Goal: Task Accomplishment & Management: Complete application form

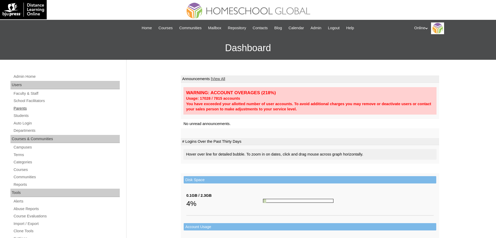
click at [21, 107] on link "Parents" at bounding box center [66, 108] width 107 height 7
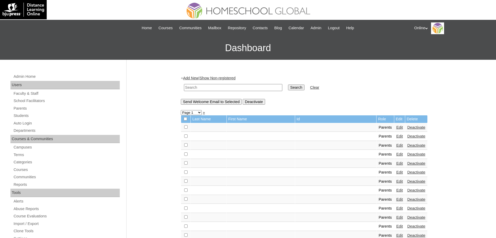
click at [231, 89] on input "text" at bounding box center [233, 87] width 98 height 7
type input "elaine"
click at [288, 85] on input "Search" at bounding box center [296, 88] width 16 height 6
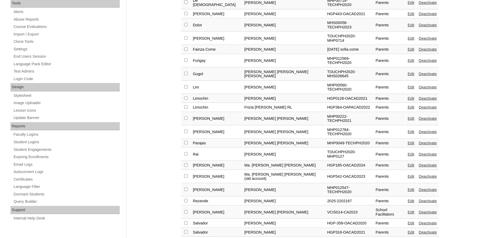
scroll to position [209, 0]
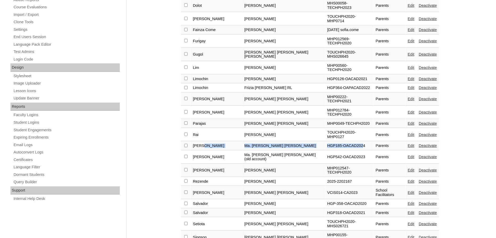
drag, startPoint x: 221, startPoint y: 101, endPoint x: 335, endPoint y: 100, distance: 113.7
click at [335, 141] on tr "Ramos Ma. Elaine Stephanie HGP185-OACAD2024 Parents Edit Deactivate" at bounding box center [310, 145] width 258 height 9
click at [332, 151] on td "HGP542-OACAD2023" at bounding box center [349, 157] width 48 height 13
click at [408, 143] on link "Edit" at bounding box center [411, 145] width 7 height 4
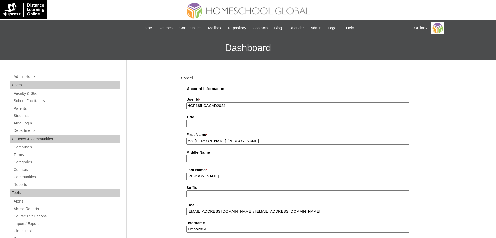
click at [239, 142] on input "Ma. Elaine Stephanie" at bounding box center [297, 140] width 223 height 7
type input "Ma. Elaine Stephanie (old account)"
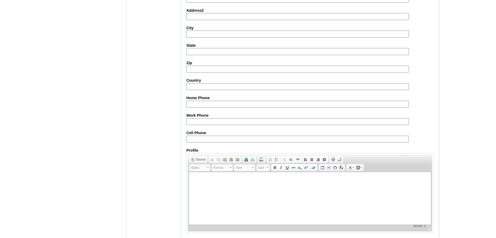
scroll to position [450, 0]
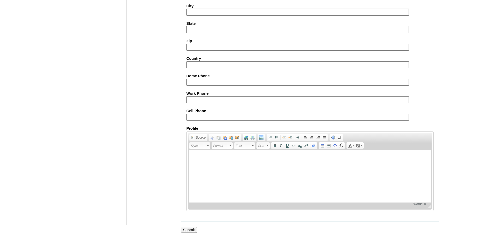
click at [190, 231] on input "Submit" at bounding box center [189, 230] width 16 height 6
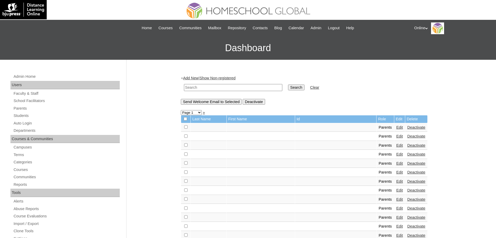
click at [189, 76] on link "Add New" at bounding box center [190, 78] width 15 height 4
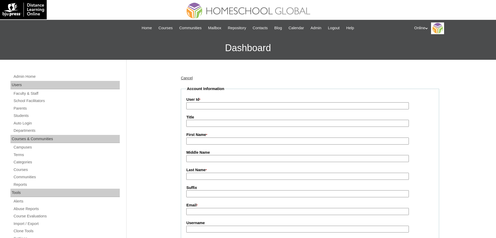
click at [232, 106] on input "User Id *" at bounding box center [297, 105] width 223 height 7
click at [202, 125] on input "Title" at bounding box center [297, 123] width 223 height 7
click at [214, 106] on input "User Id *" at bounding box center [297, 105] width 223 height 7
paste input "HGP0263-OACAD2025"
type input "HGP0263-OACAD2025"
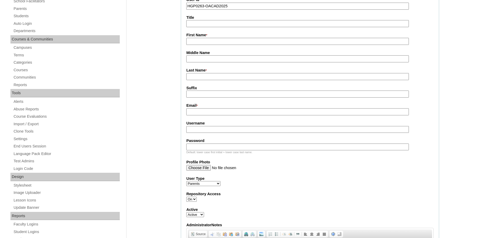
scroll to position [100, 0]
click at [213, 38] on input "First Name *" at bounding box center [297, 40] width 223 height 7
paste input "Ma. Elaine Stephanie"
type input "Ma. Elaine Stephanie"
click at [196, 84] on fieldset "Account Information User Id * HGP0263-OACAD2025 Title First Name * Ma. Elaine S…" at bounding box center [310, 152] width 258 height 332
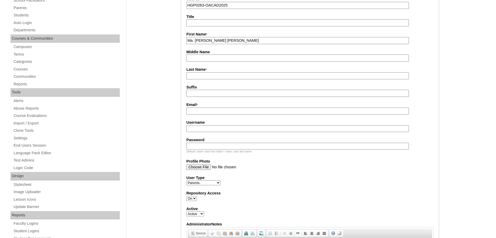
click at [200, 79] on input "Last Name *" at bounding box center [297, 75] width 223 height 7
type input "Ramos"
click at [211, 113] on input "Email *" at bounding box center [297, 110] width 223 height 7
paste input "tiffanysramos@gmail.com"
type input "tiffanysramos@gmail.com"
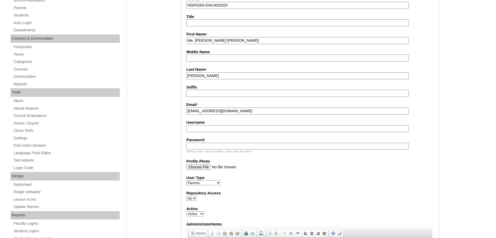
click at [209, 129] on input "Username" at bounding box center [297, 128] width 223 height 7
paste input "eramos2025"
type input "eramos2025"
click at [209, 149] on input "Password" at bounding box center [297, 146] width 223 height 7
paste input "JhHgb"
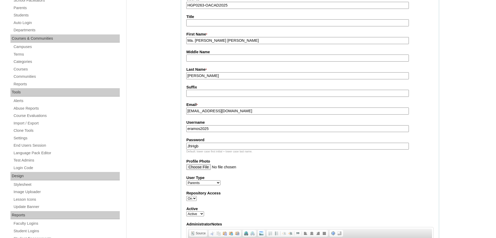
type input "JhHgb"
click at [297, 178] on label "User Type" at bounding box center [309, 177] width 247 height 5
click at [220, 180] on select "Faculty Staff Student Parents School Facilitators" at bounding box center [203, 182] width 34 height 5
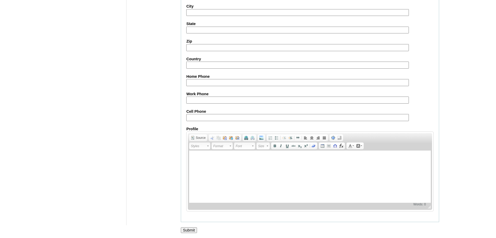
scroll to position [471, 0]
click at [189, 229] on input "Submit" at bounding box center [189, 230] width 16 height 6
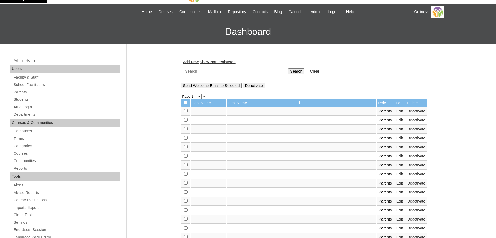
scroll to position [16, 0]
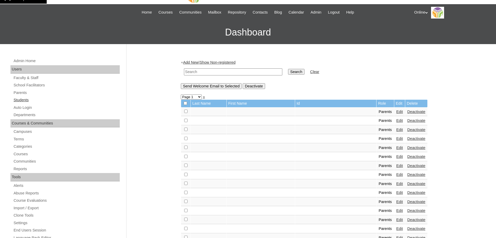
click at [23, 98] on link "Students" at bounding box center [66, 100] width 107 height 7
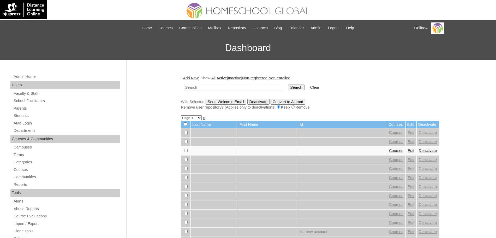
click at [188, 79] on link "Add New" at bounding box center [190, 78] width 15 height 4
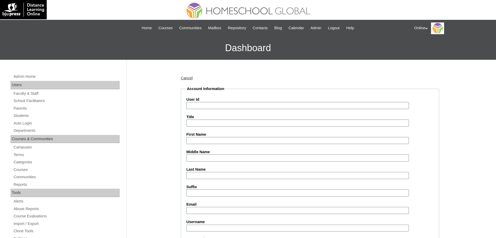
click at [203, 107] on input "User Id" at bounding box center [297, 105] width 223 height 7
paste input "HG317OACAD2025"
type input "HG317OACAD2025"
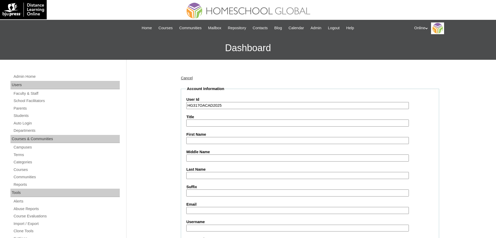
click at [205, 142] on input "First Name" at bounding box center [297, 140] width 223 height 7
paste input "Kaiser Samuel"
type input "Kaiser Samuel"
click at [202, 171] on label "Last Name" at bounding box center [309, 169] width 247 height 5
click at [202, 172] on input "Last Name" at bounding box center [297, 175] width 223 height 7
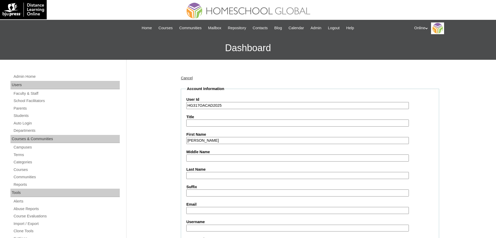
paste input "Lumba"
type input "Lumba"
click at [200, 211] on input "Email" at bounding box center [297, 210] width 223 height 7
paste input "tiffanysramos@gmail.com"
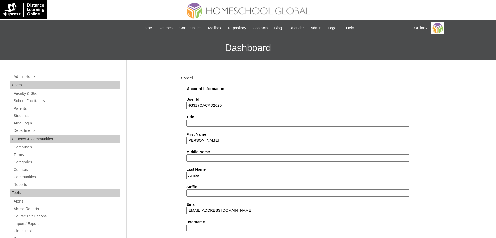
type input "tiffanysramos@gmail.com"
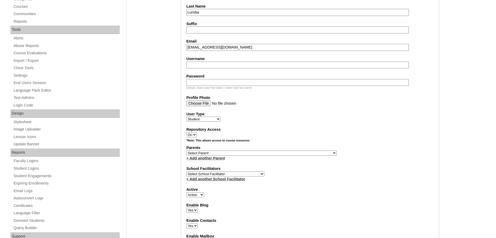
click at [214, 64] on input "Username" at bounding box center [297, 65] width 223 height 7
paste input "kaiser.lumba2025"
type input "kaiser.lumba2025"
click at [206, 83] on input "Password" at bounding box center [297, 82] width 223 height 7
paste input "SsSaW"
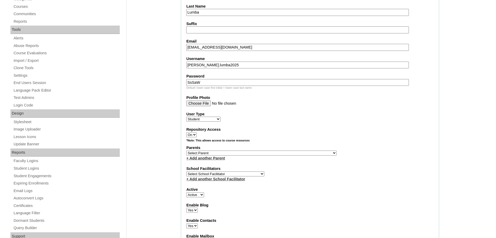
type input "SsSaW"
click at [282, 116] on label "User Type" at bounding box center [309, 113] width 247 height 5
click at [220, 117] on select "Faculty Staff Student Parents School Facilitators" at bounding box center [203, 119] width 34 height 5
click at [231, 176] on select "Select School Facilitator Norman Añain Ruffa Abadijas Mary Abella Gloryfe Abion…" at bounding box center [225, 173] width 78 height 5
select select "32656"
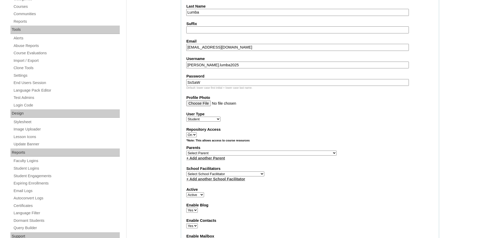
click at [186, 175] on select "Select School Facilitator Norman Añain Ruffa Abadijas Mary Abella Gloryfe Abion…" at bounding box center [225, 173] width 78 height 5
click at [292, 121] on div "User Type Faculty Staff Student Parents School Facilitators" at bounding box center [309, 116] width 247 height 10
click at [250, 154] on select "Select Parent , , , , , , , , , , , , , , , , , , , , , , , , , , , , , , , , ,…" at bounding box center [261, 153] width 150 height 5
select select "44171"
click at [186, 153] on select "Select Parent , , , , , , , , , , , , , , , , , , , , , , , , , , , , , , , , ,…" at bounding box center [261, 153] width 150 height 5
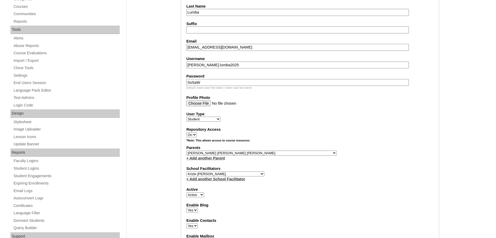
click at [344, 150] on label "Parents" at bounding box center [309, 147] width 247 height 5
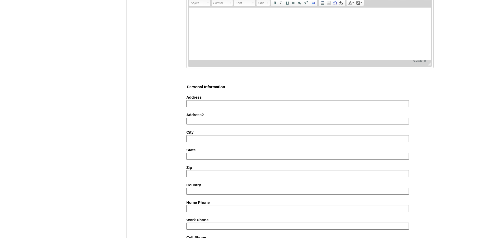
scroll to position [566, 0]
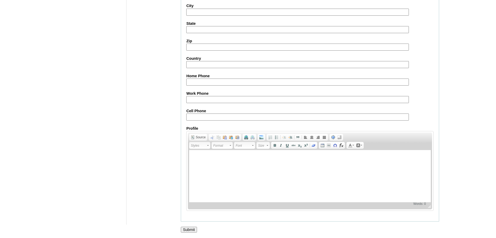
click at [193, 231] on input "Submit" at bounding box center [189, 230] width 16 height 6
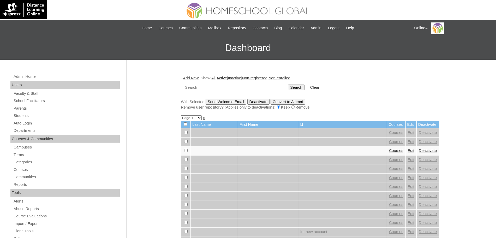
click at [247, 89] on input "text" at bounding box center [233, 87] width 98 height 7
type input "[PERSON_NAME]"
click at [288, 85] on input "Search" at bounding box center [296, 88] width 16 height 6
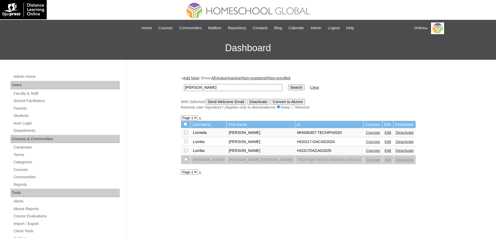
click at [384, 143] on link "Edit" at bounding box center [387, 142] width 7 height 4
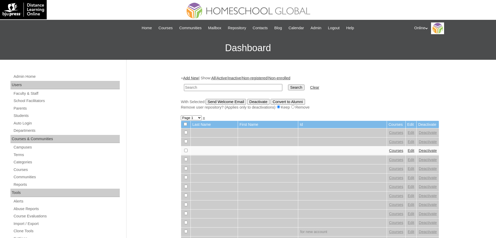
click at [258, 88] on input "text" at bounding box center [233, 87] width 98 height 7
type input "[PERSON_NAME]"
click at [288, 85] on input "Search" at bounding box center [296, 88] width 16 height 6
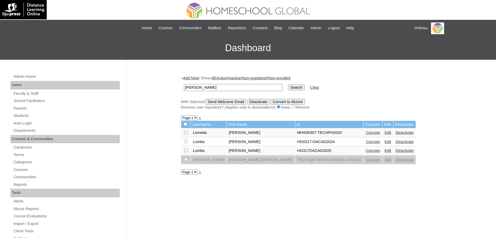
click at [366, 153] on link "Courses" at bounding box center [373, 150] width 14 height 4
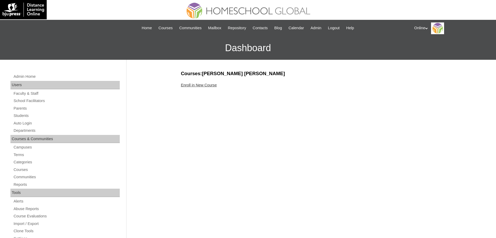
click at [203, 87] on div "Enroll in New Course" at bounding box center [310, 84] width 258 height 5
click at [205, 84] on link "Enroll in New Course" at bounding box center [199, 85] width 36 height 4
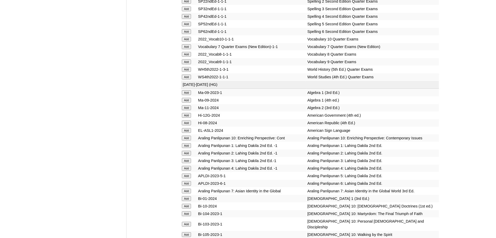
scroll to position [1376, 0]
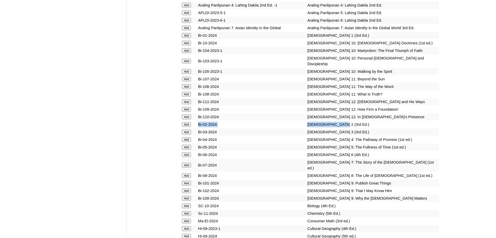
drag, startPoint x: 324, startPoint y: 155, endPoint x: 200, endPoint y: 154, distance: 125.0
click at [200, 128] on tr "Add Bi-02-2024 Bible 2 (3rd Ed.)" at bounding box center [310, 124] width 258 height 7
click at [191, 127] on input "Add" at bounding box center [186, 124] width 9 height 5
click at [188, 127] on input "Add" at bounding box center [186, 124] width 9 height 5
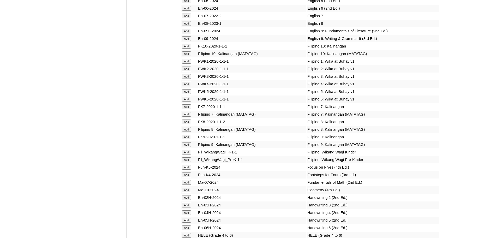
scroll to position [1539, 0]
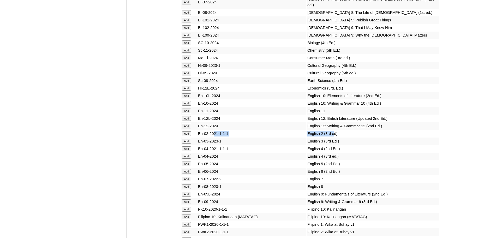
drag, startPoint x: 323, startPoint y: 158, endPoint x: 205, endPoint y: 157, distance: 118.2
click at [206, 137] on tr "Add En-02-2021-1-1-1 English 2 (3rd ed)" at bounding box center [310, 133] width 258 height 7
click at [189, 136] on input "Add" at bounding box center [186, 133] width 9 height 5
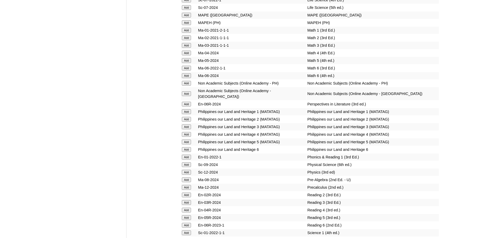
scroll to position [2191, 0]
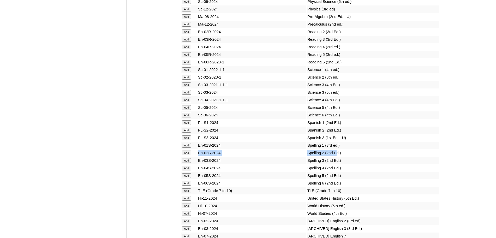
drag, startPoint x: 324, startPoint y: 171, endPoint x: 196, endPoint y: 170, distance: 128.9
click at [196, 157] on tr "Add En-02S-2024 Spelling 2 (2nd Ed.)" at bounding box center [310, 152] width 258 height 7
click at [187, 155] on input "Add" at bounding box center [186, 153] width 9 height 5
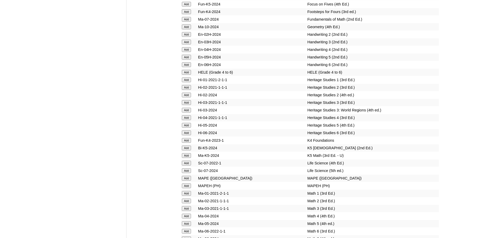
scroll to position [2028, 0]
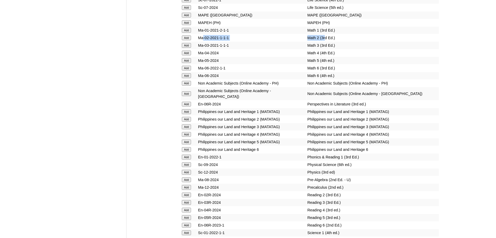
drag, startPoint x: 314, startPoint y: 60, endPoint x: 205, endPoint y: 57, distance: 109.6
click at [205, 41] on tr "Add Ma-02-2021-1-1-1 Math 2 (3rd Ed.)" at bounding box center [310, 37] width 258 height 7
click at [190, 40] on input "Add" at bounding box center [186, 37] width 9 height 5
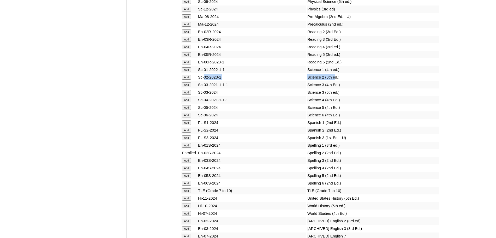
drag, startPoint x: 325, startPoint y: 93, endPoint x: 205, endPoint y: 94, distance: 120.0
click at [205, 81] on tr "Add Sc-02-2023-1 Science 2 (5th ed.)" at bounding box center [310, 77] width 258 height 7
click at [186, 80] on input "Add" at bounding box center [186, 77] width 9 height 5
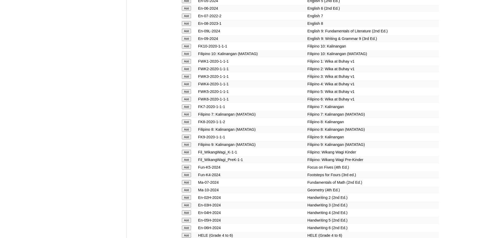
scroll to position [1865, 0]
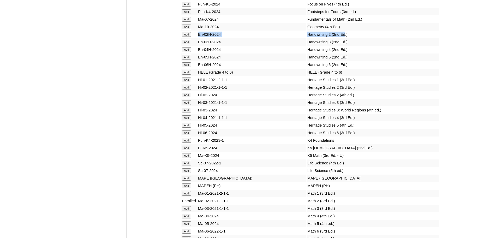
drag, startPoint x: 334, startPoint y: 57, endPoint x: 199, endPoint y: 57, distance: 135.6
click at [199, 38] on tr "Add En-02H-2024 Handwriting 2 (2nd Ed.)" at bounding box center [310, 34] width 258 height 7
click at [187, 37] on input "Add" at bounding box center [186, 34] width 9 height 5
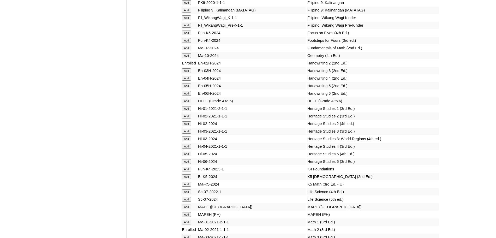
scroll to position [1865, 0]
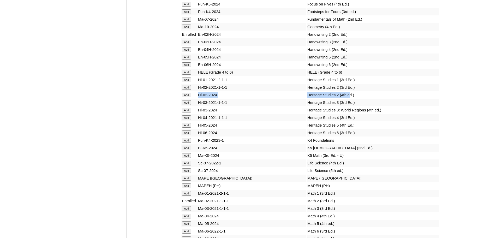
drag, startPoint x: 339, startPoint y: 118, endPoint x: 194, endPoint y: 116, distance: 144.8
click at [194, 99] on tr "Add Hi-02-2024 Heritage Studies 2 (4th ed.)" at bounding box center [310, 94] width 258 height 7
click at [188, 97] on input "Add" at bounding box center [186, 95] width 9 height 5
click at [189, 97] on input "Add" at bounding box center [186, 95] width 9 height 5
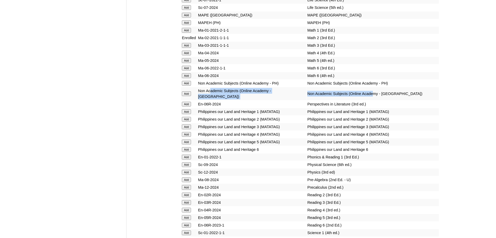
drag, startPoint x: 369, startPoint y: 114, endPoint x: 213, endPoint y: 115, distance: 156.0
click at [213, 100] on tr "Add Non Academic Subjects (Online Academy - [GEOGRAPHIC_DATA]) Non Academic Sub…" at bounding box center [310, 93] width 258 height 13
click at [188, 96] on input "Add" at bounding box center [186, 93] width 9 height 5
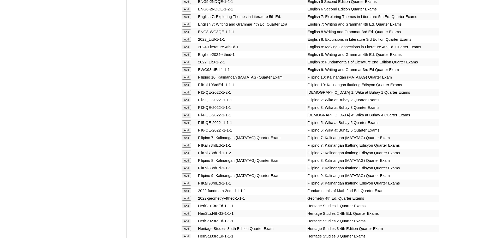
scroll to position [581, 0]
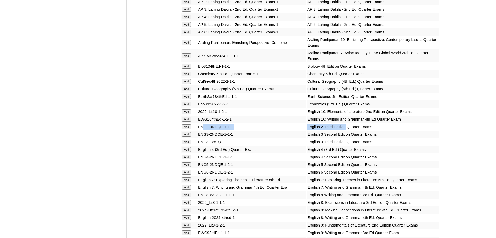
drag, startPoint x: 334, startPoint y: 126, endPoint x: 205, endPoint y: 128, distance: 129.4
click at [205, 128] on tr "Add ENG2-3RDQE-1-1-1 English 2 Third Edition Quarter Exams" at bounding box center [310, 126] width 258 height 7
click at [191, 128] on input "Add" at bounding box center [186, 126] width 9 height 5
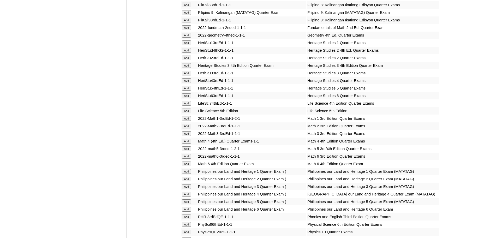
scroll to position [1070, 0]
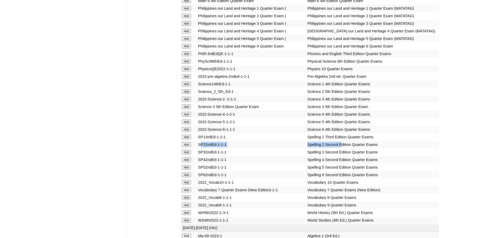
drag, startPoint x: 330, startPoint y: 182, endPoint x: 200, endPoint y: 180, distance: 130.2
click at [200, 148] on tr "Add SP22ndEd-1-1-1 Spelling 2 Second Edition Quarter Exams" at bounding box center [310, 144] width 258 height 7
click at [190, 147] on input "Add" at bounding box center [186, 144] width 9 height 5
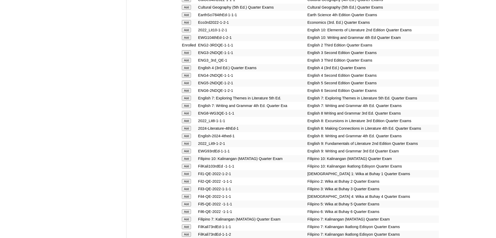
scroll to position [907, 0]
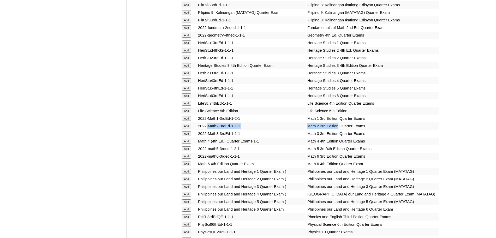
drag, startPoint x: 319, startPoint y: 131, endPoint x: 207, endPoint y: 130, distance: 112.4
click at [207, 130] on tr "Add 2022-Math2-3rdEd-1-1-1 Math 2 3rd Edition Quarter Exams" at bounding box center [310, 125] width 258 height 7
click at [189, 128] on input "Add" at bounding box center [186, 126] width 9 height 5
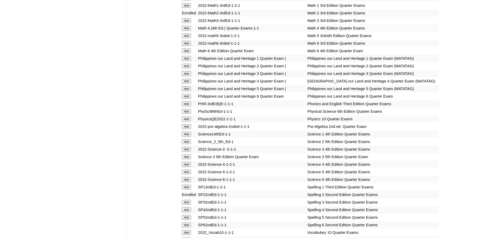
scroll to position [1070, 0]
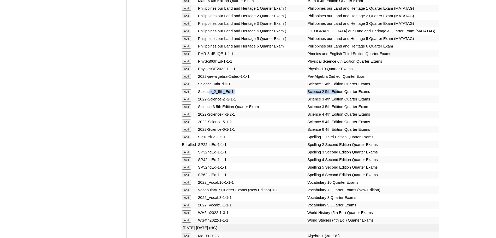
drag, startPoint x: 327, startPoint y: 127, endPoint x: 210, endPoint y: 125, distance: 116.4
click at [210, 95] on tr "Add Science_2_5th_Ed-1 Science 2 5th Edition Quarter Exams" at bounding box center [310, 91] width 258 height 7
click at [188, 94] on input "Add" at bounding box center [186, 91] width 9 height 5
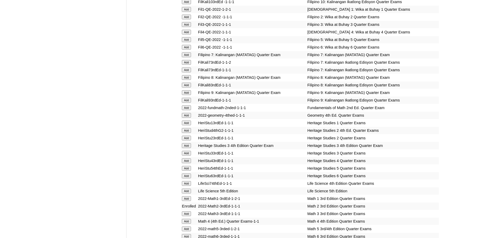
scroll to position [907, 0]
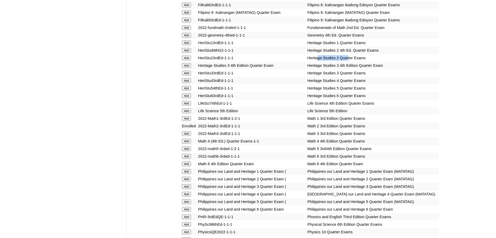
drag, startPoint x: 339, startPoint y: 64, endPoint x: 305, endPoint y: 62, distance: 34.0
click at [306, 62] on td "Heritage Studies 2 Quarter Exams" at bounding box center [372, 57] width 132 height 7
click at [344, 54] on td "Heritage Studies 2 4th Ed. Quarter Exams" at bounding box center [372, 50] width 132 height 7
drag, startPoint x: 349, startPoint y: 55, endPoint x: 198, endPoint y: 56, distance: 150.8
click at [198, 54] on tr "Add HeriStud4thG2-1-1-1 Heritage Studies 2 4th Ed. Quarter Exams" at bounding box center [310, 50] width 258 height 7
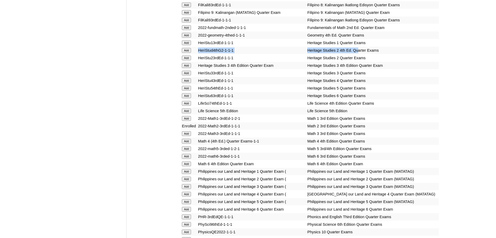
click at [190, 53] on input "Add" at bounding box center [186, 50] width 9 height 5
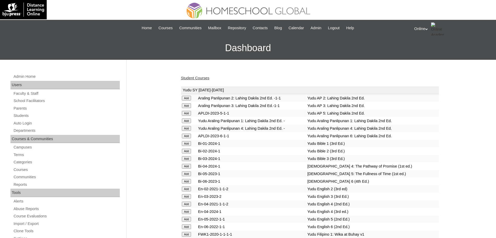
click at [191, 78] on link "Student Courses" at bounding box center [195, 78] width 28 height 4
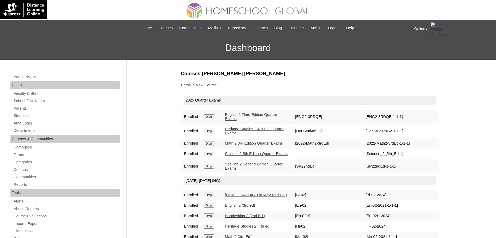
click at [207, 83] on link "Enroll in New Course" at bounding box center [199, 85] width 36 height 4
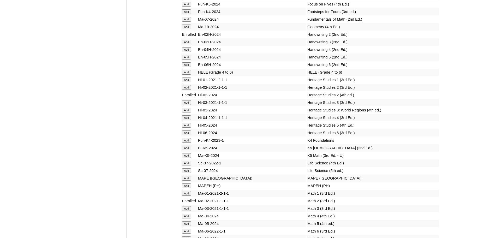
scroll to position [2028, 0]
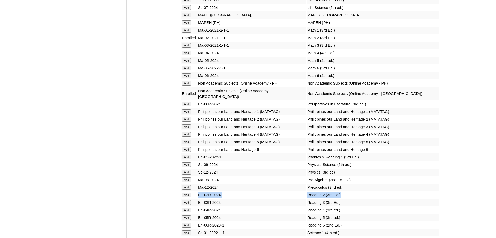
drag, startPoint x: 332, startPoint y: 212, endPoint x: 195, endPoint y: 212, distance: 136.4
click at [195, 199] on tr "Add En-02R-2024 Reading 2 (3rd Ed.)" at bounding box center [310, 194] width 258 height 7
click at [185, 197] on input "Add" at bounding box center [186, 195] width 9 height 5
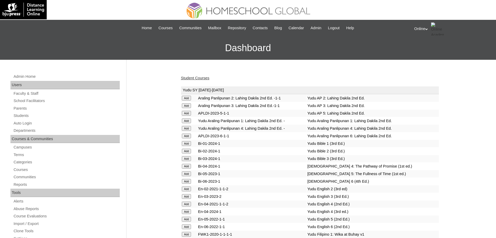
click at [193, 79] on link "Student Courses" at bounding box center [195, 78] width 28 height 4
